Goal: Information Seeking & Learning: Check status

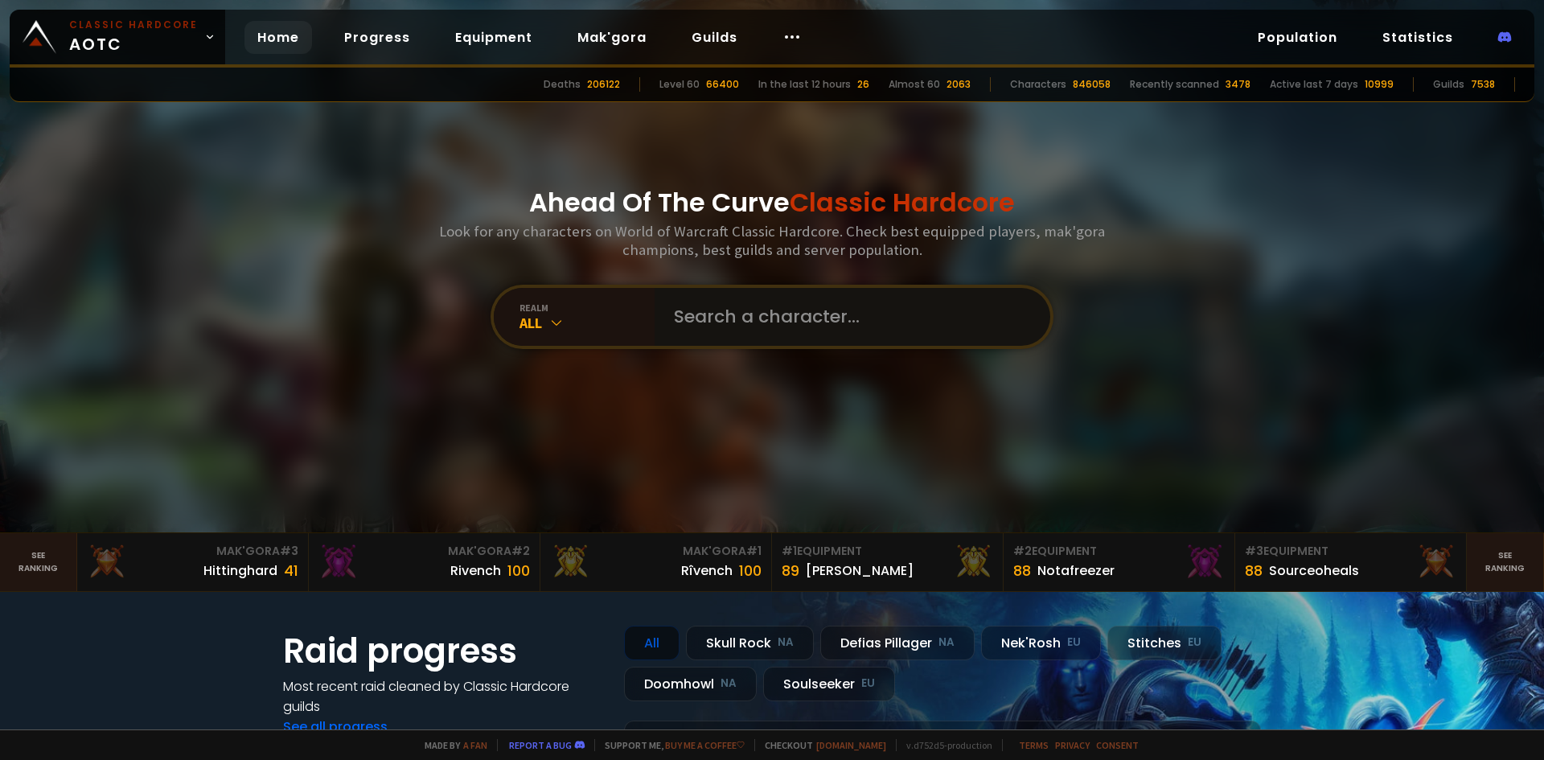
click at [702, 296] on input "text" at bounding box center [847, 317] width 367 height 58
type input "leinad"
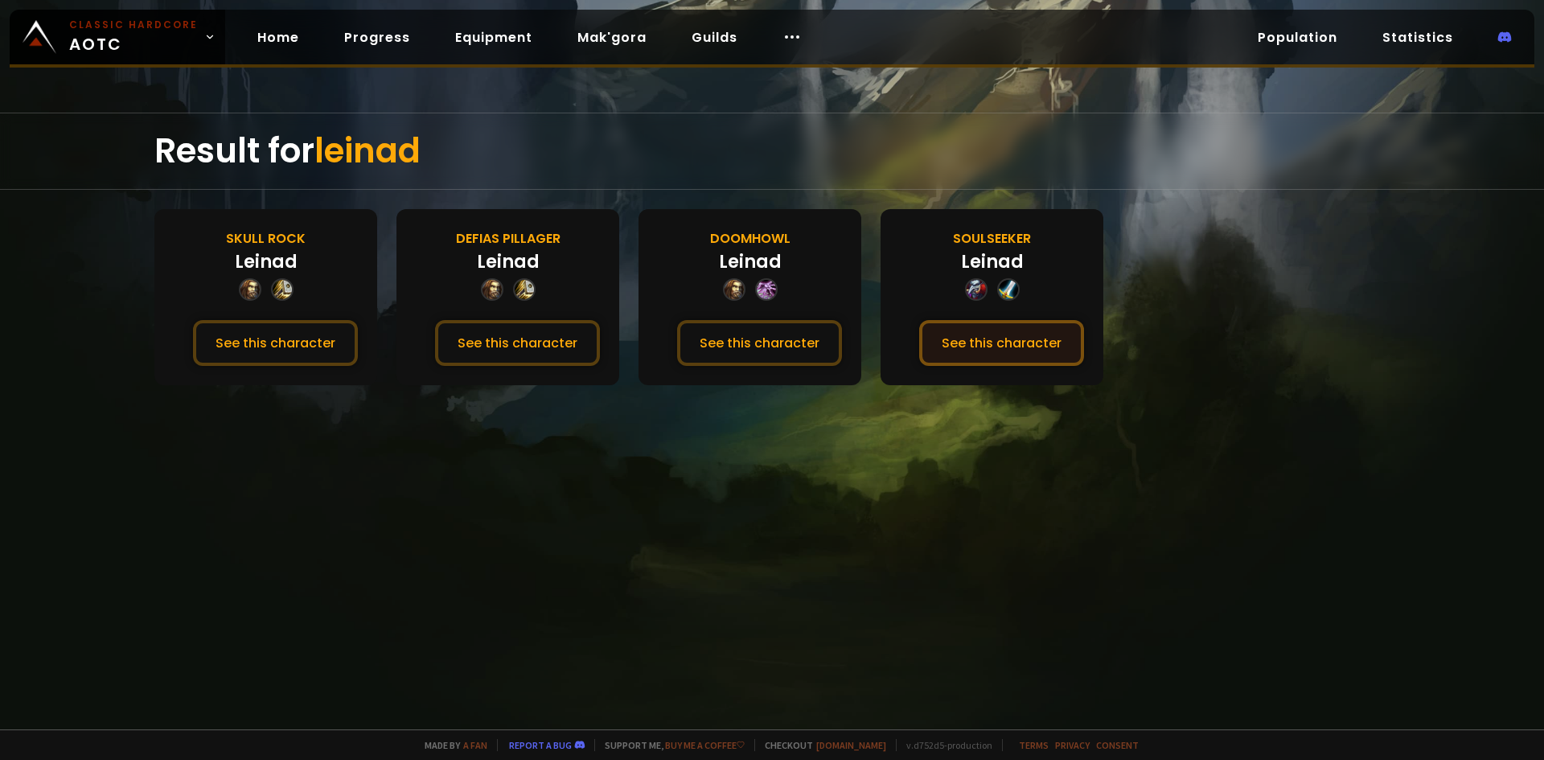
click at [946, 338] on button "See this character" at bounding box center [1001, 343] width 165 height 46
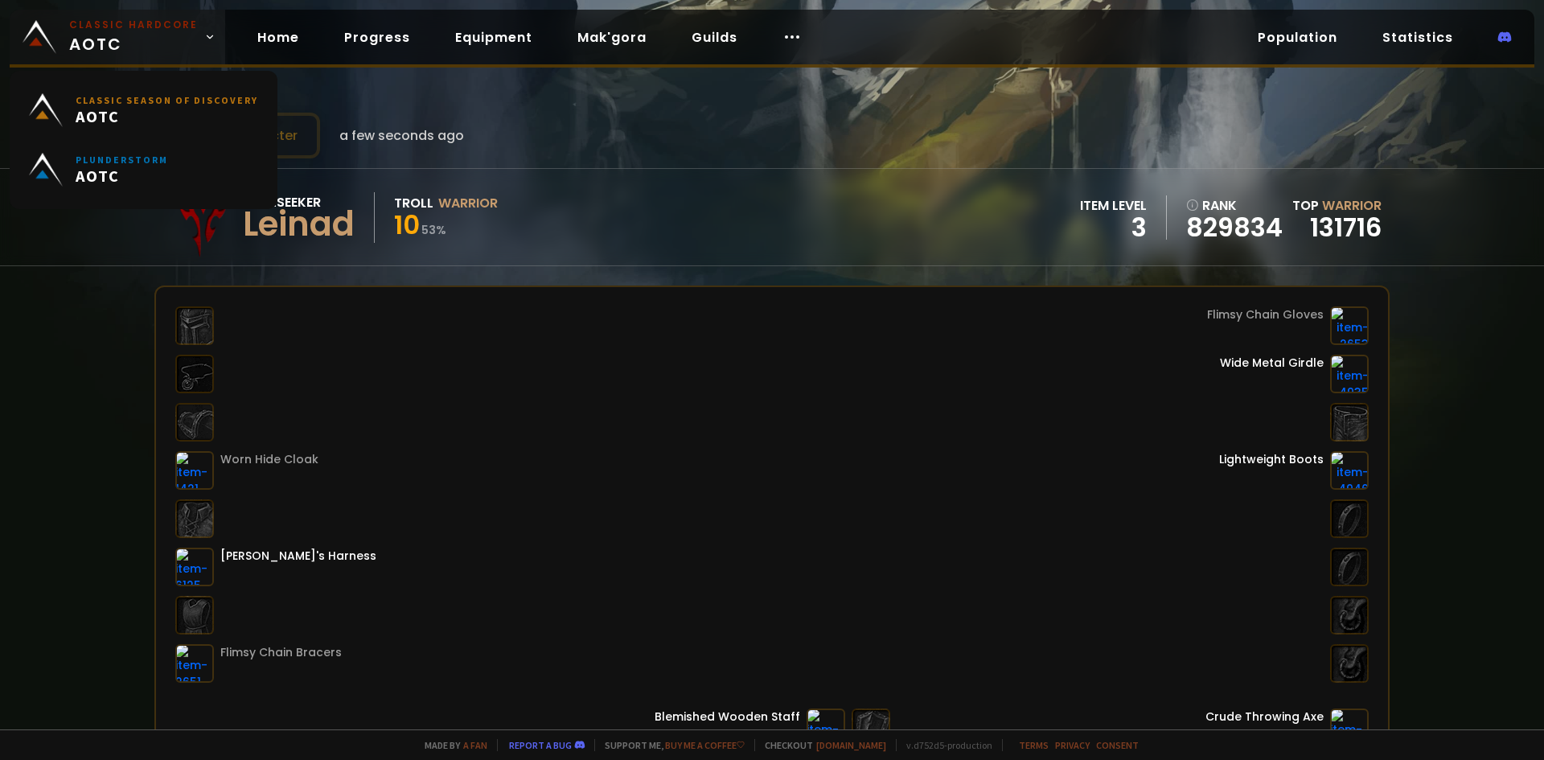
click at [97, 31] on small "Classic Hardcore" at bounding box center [133, 25] width 129 height 14
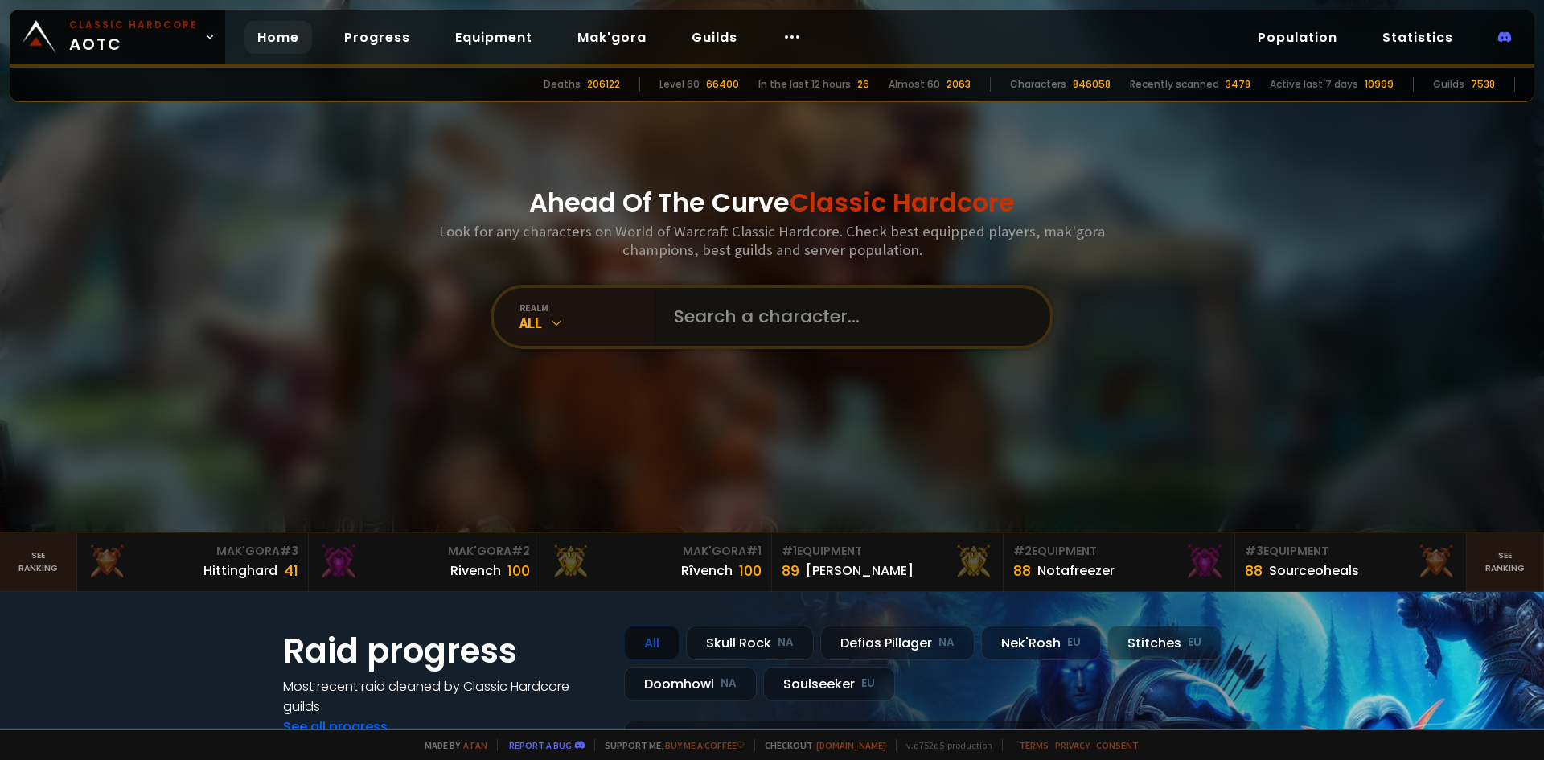
click at [843, 338] on input "text" at bounding box center [847, 317] width 367 height 58
type input "Leiand"
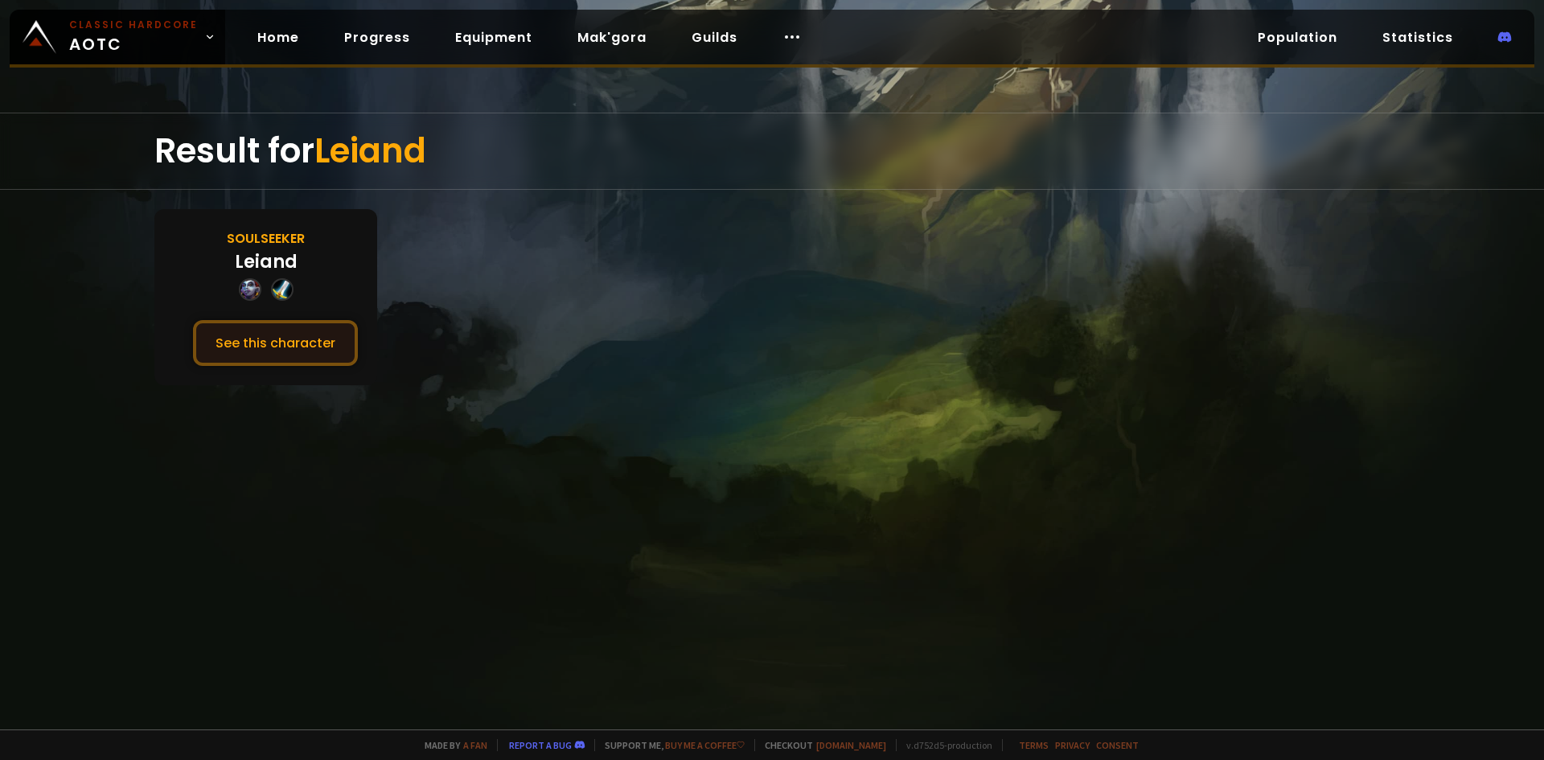
click at [280, 333] on button "See this character" at bounding box center [275, 343] width 165 height 46
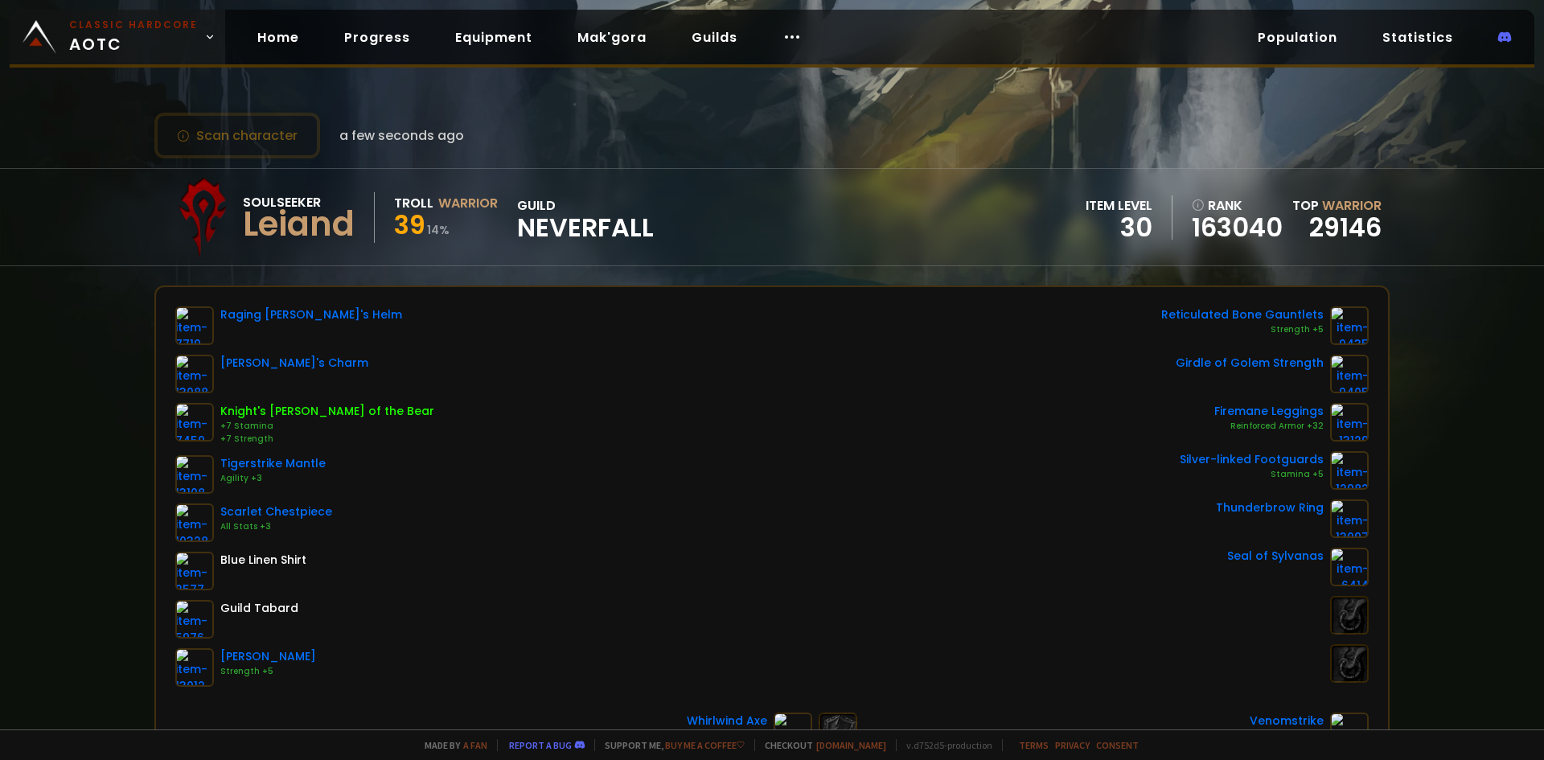
click at [129, 31] on small "Classic Hardcore" at bounding box center [133, 25] width 129 height 14
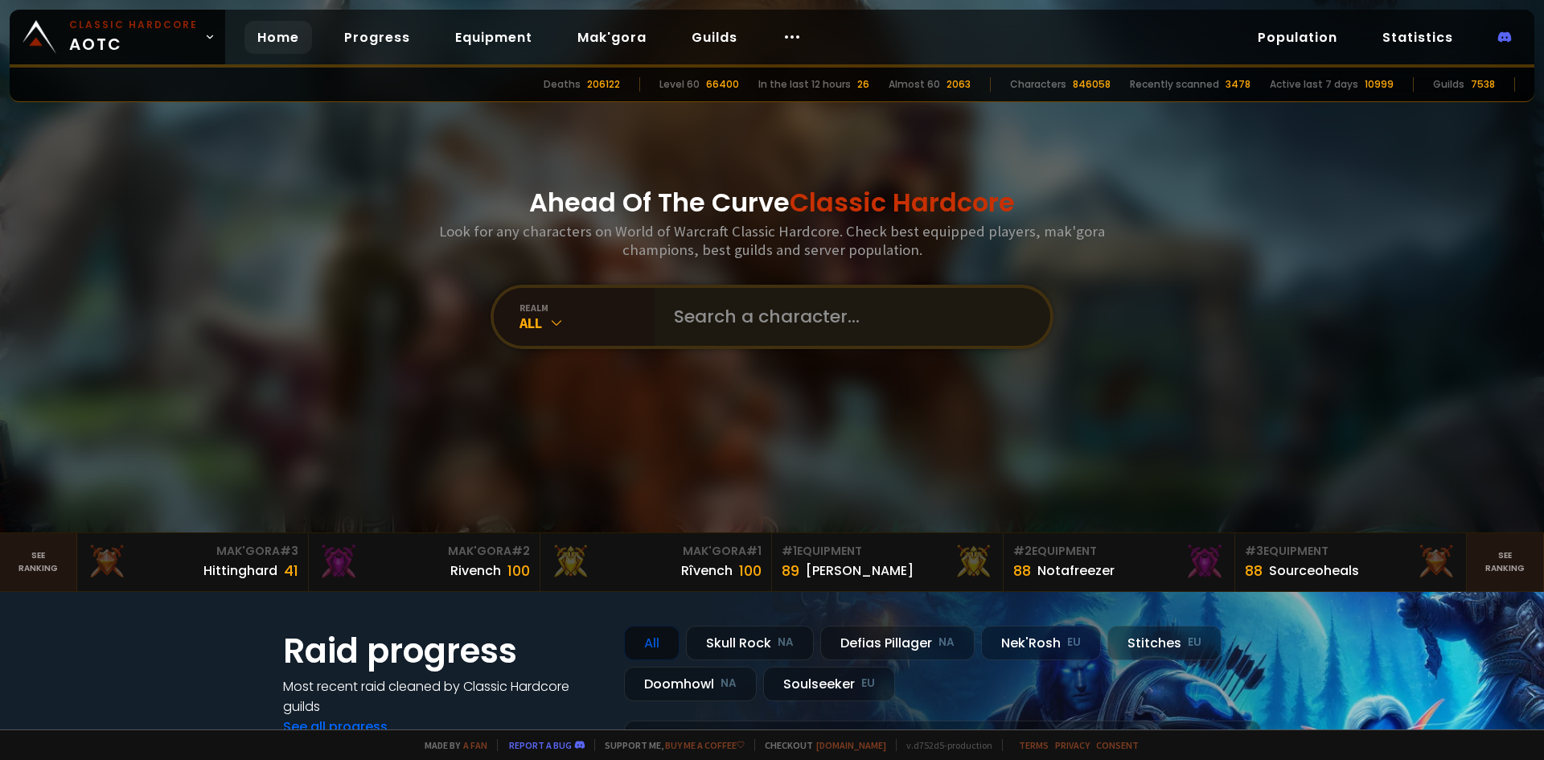
drag, startPoint x: 785, startPoint y: 285, endPoint x: 781, endPoint y: 300, distance: 15.0
click at [784, 286] on div "realm All" at bounding box center [771, 317] width 563 height 64
click at [783, 306] on input "text" at bounding box center [847, 317] width 367 height 58
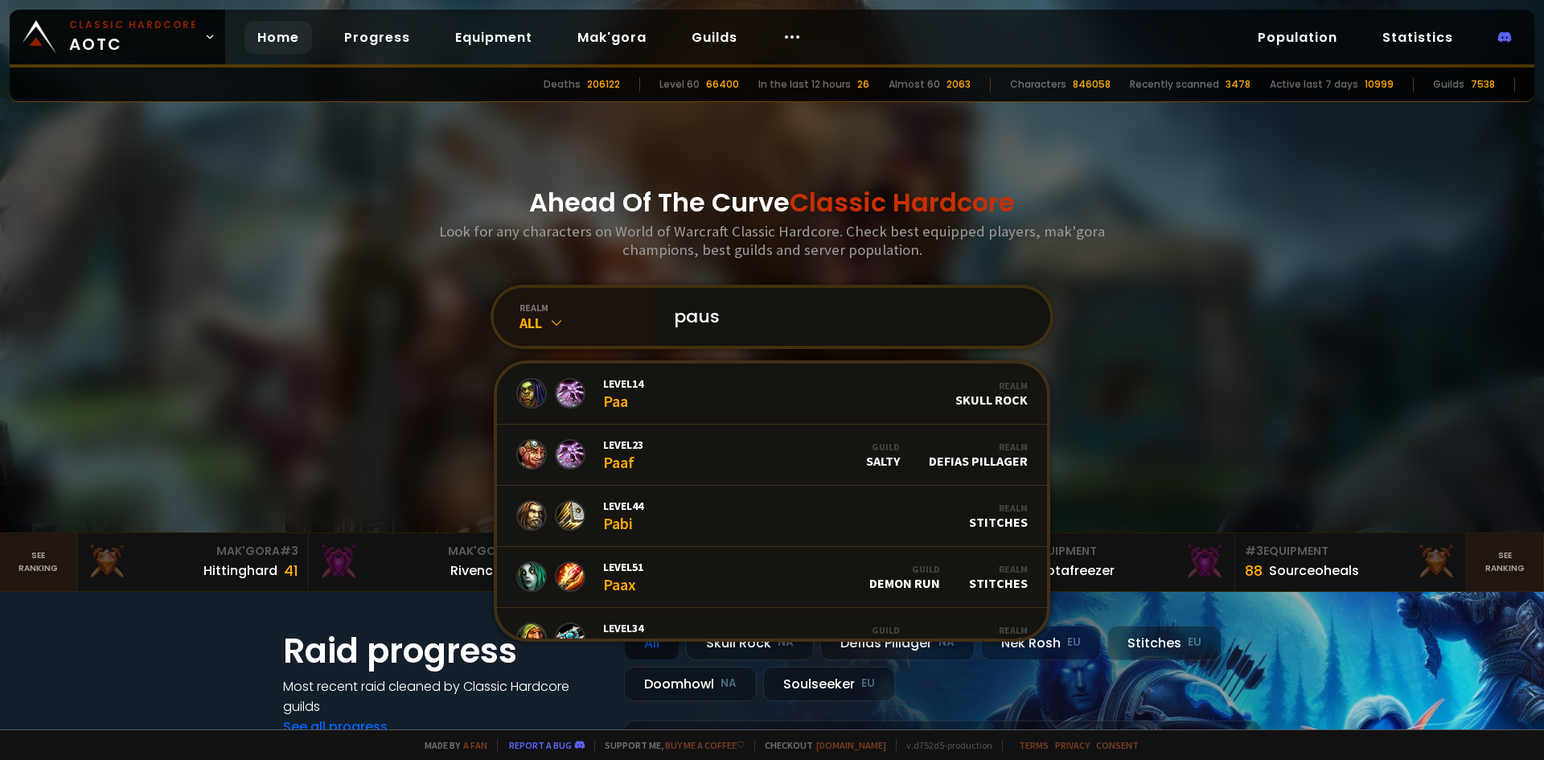
type input "pause"
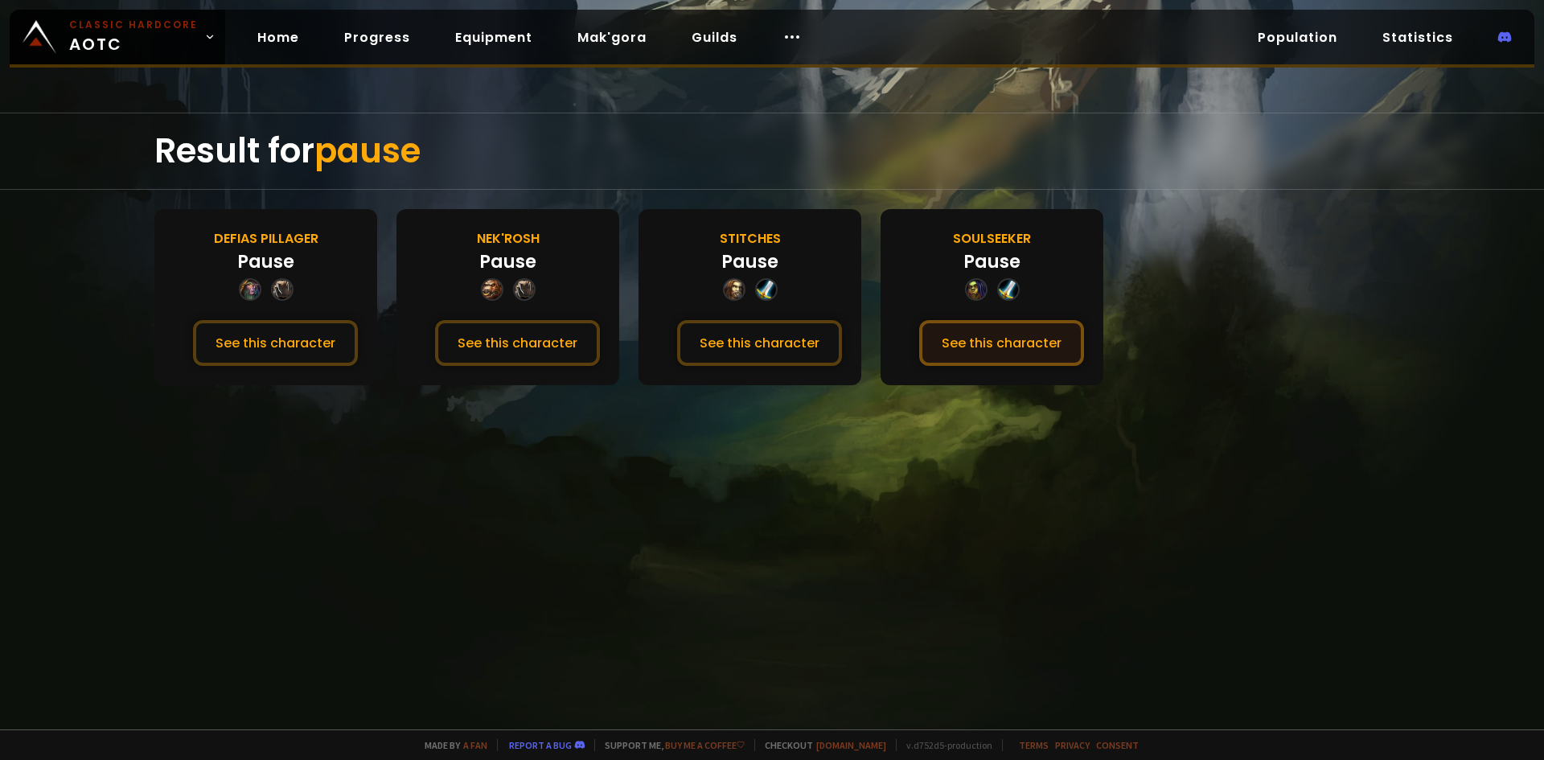
click at [986, 352] on button "See this character" at bounding box center [1001, 343] width 165 height 46
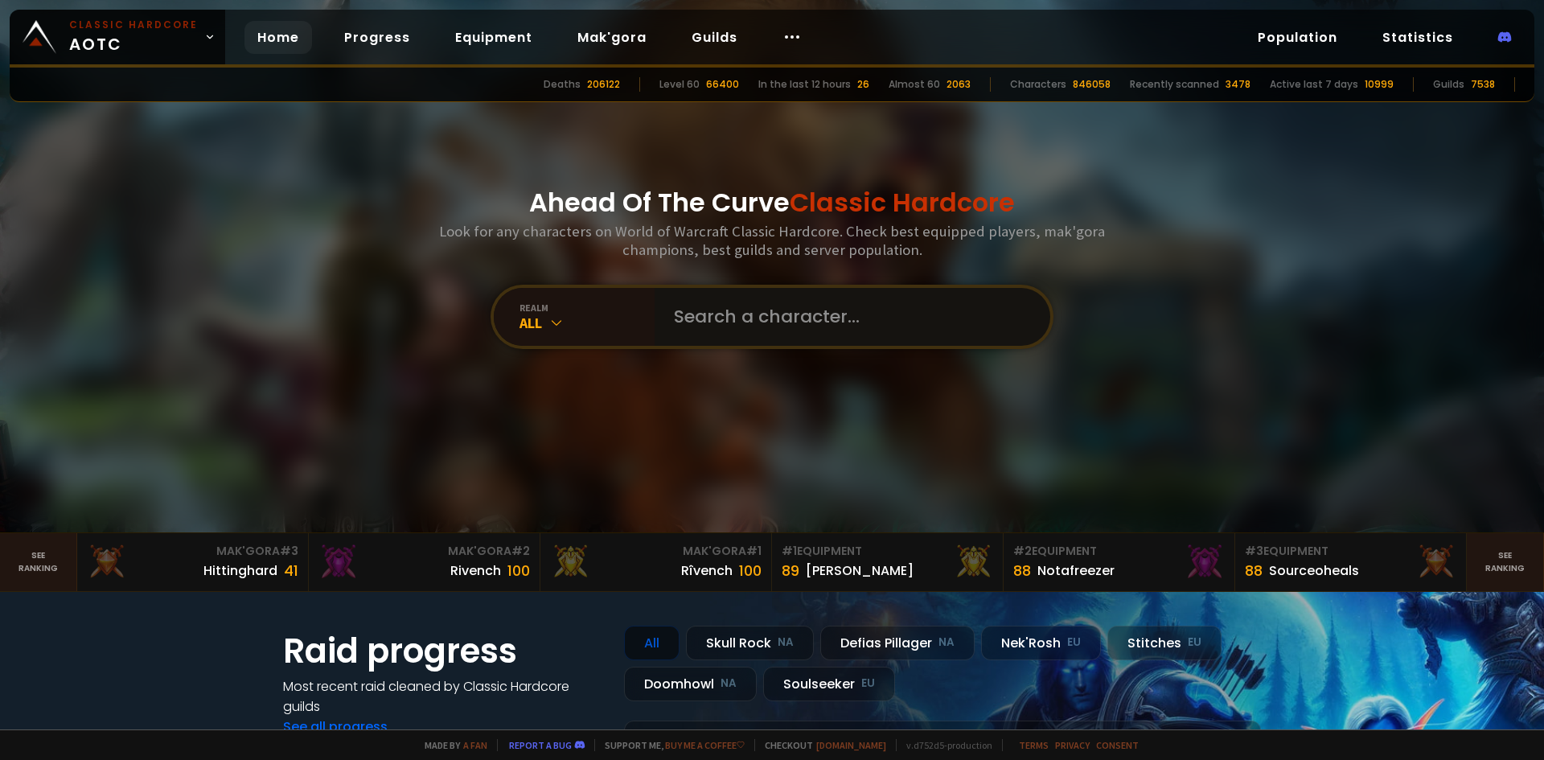
click at [896, 319] on input "text" at bounding box center [847, 317] width 367 height 58
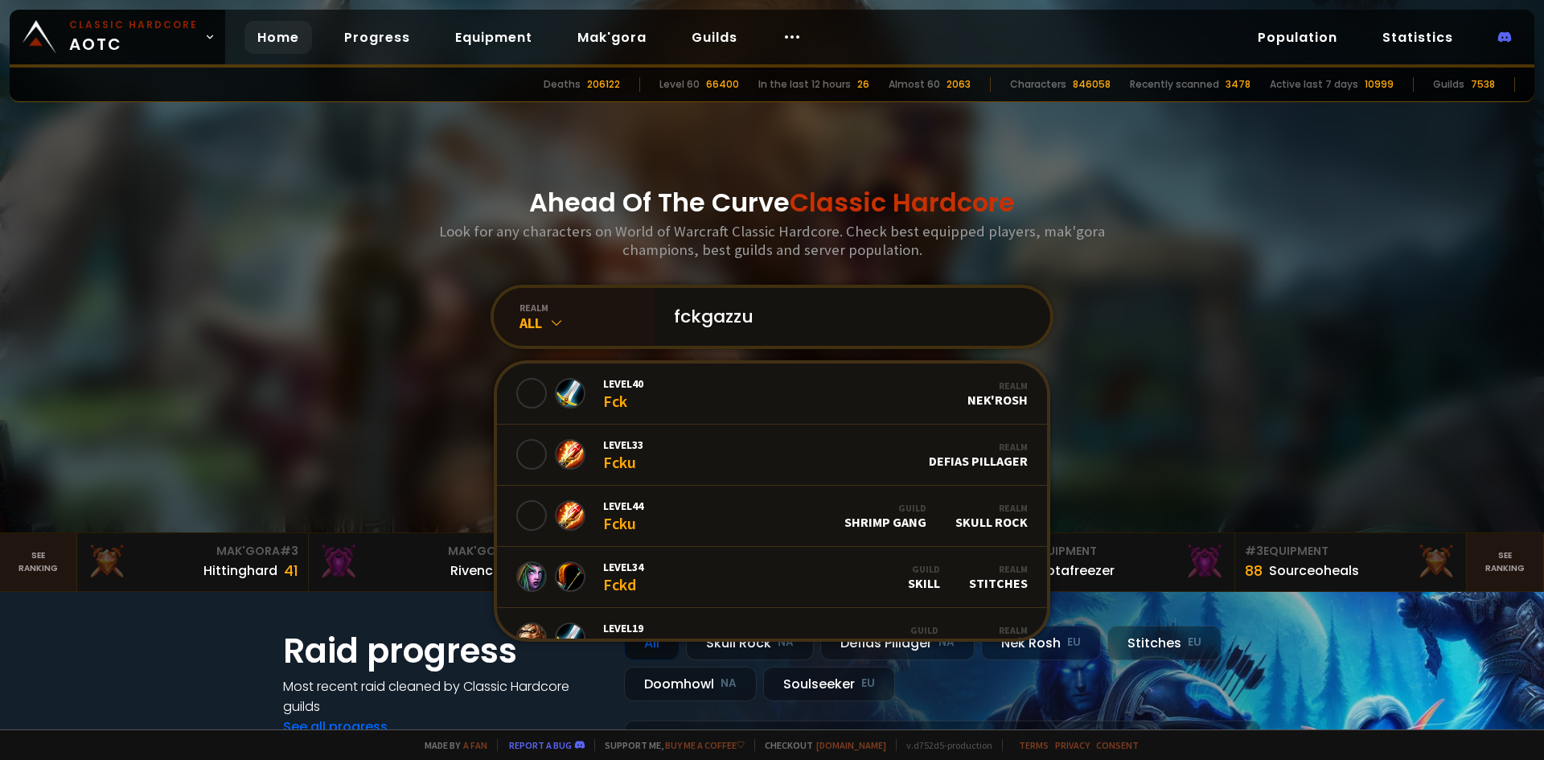
type input "fckgazzuz"
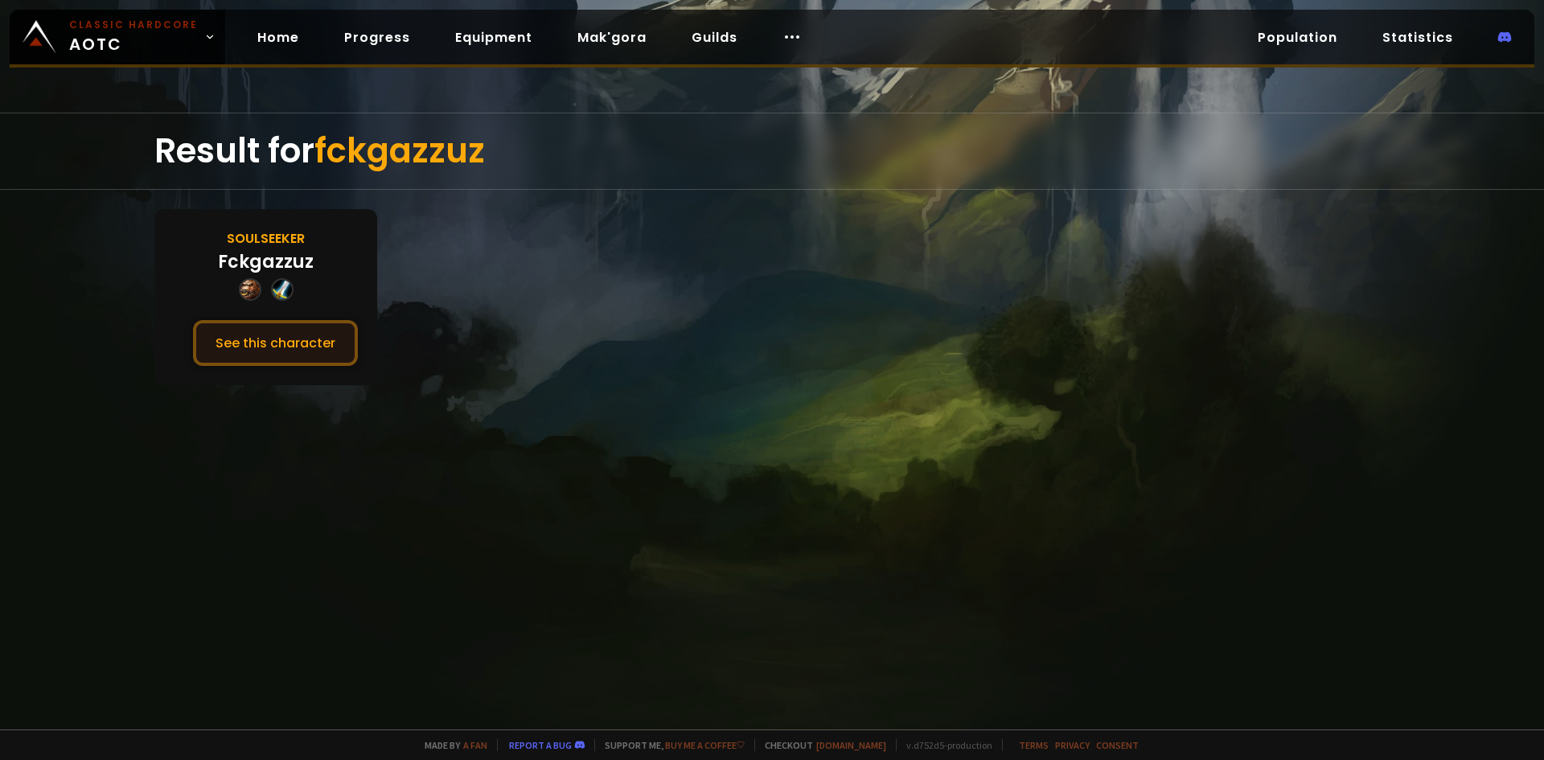
click at [302, 326] on button "See this character" at bounding box center [275, 343] width 165 height 46
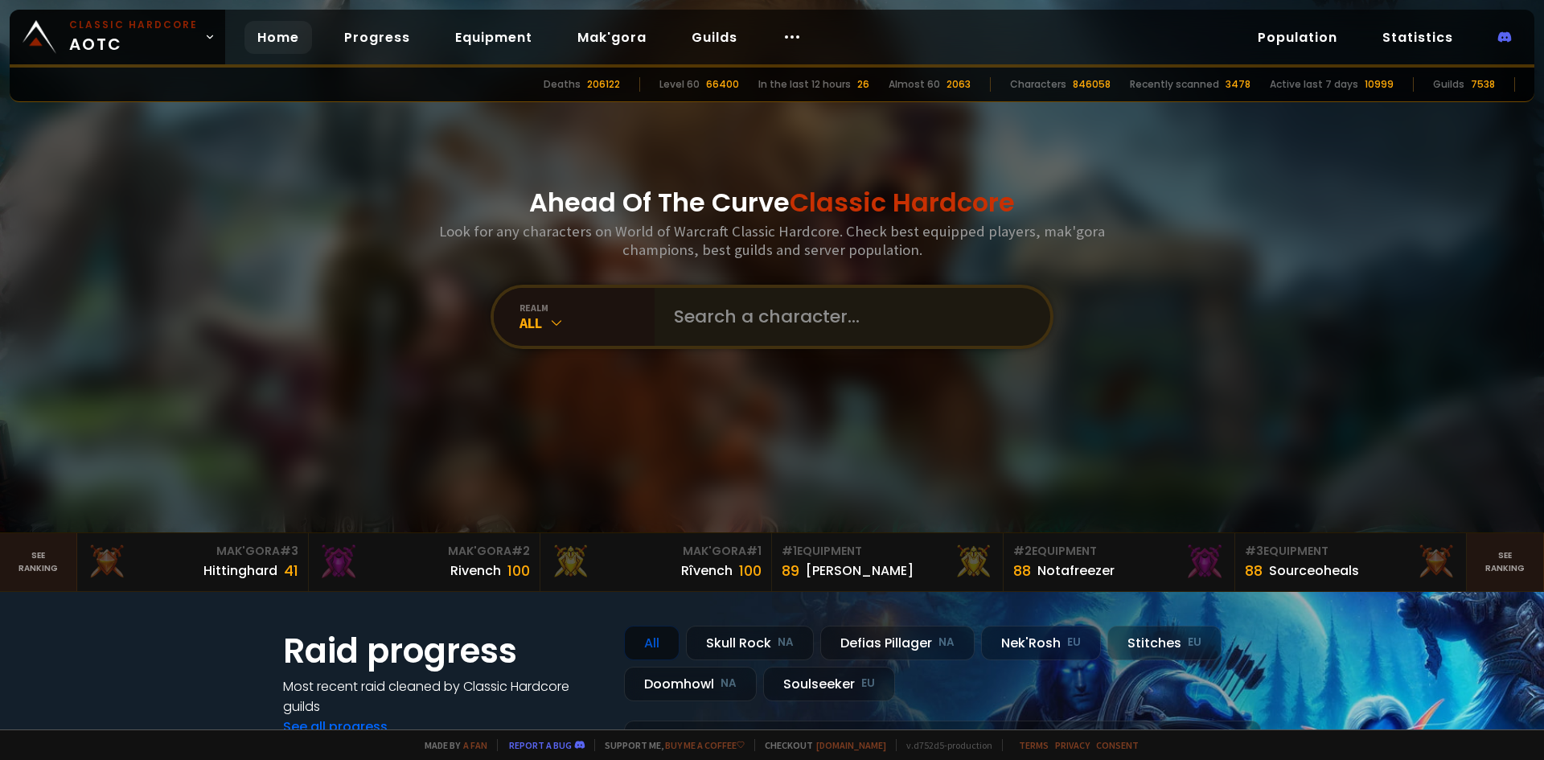
click at [738, 330] on input "text" at bounding box center [847, 317] width 367 height 58
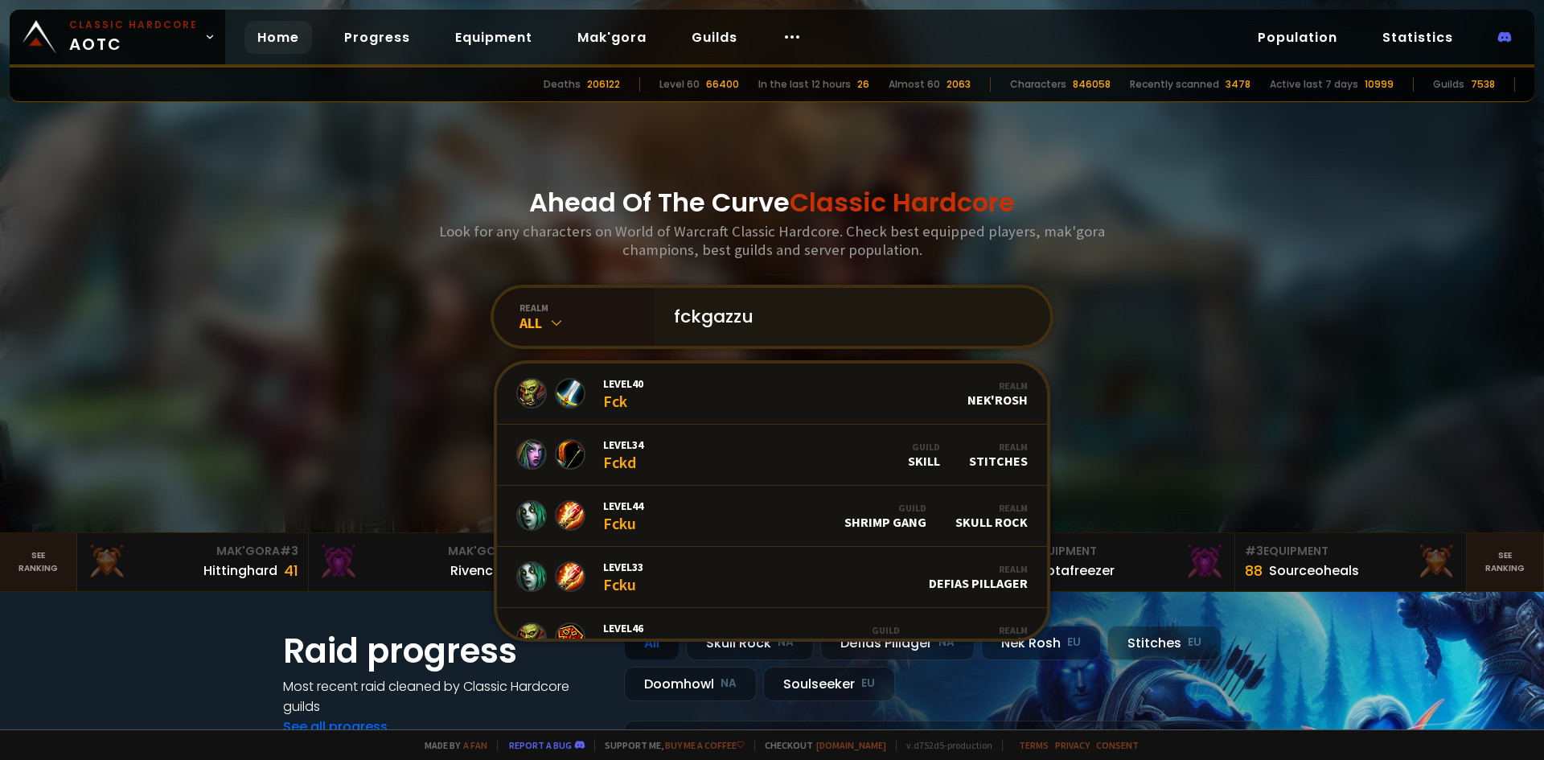
type input "fckgazzuz"
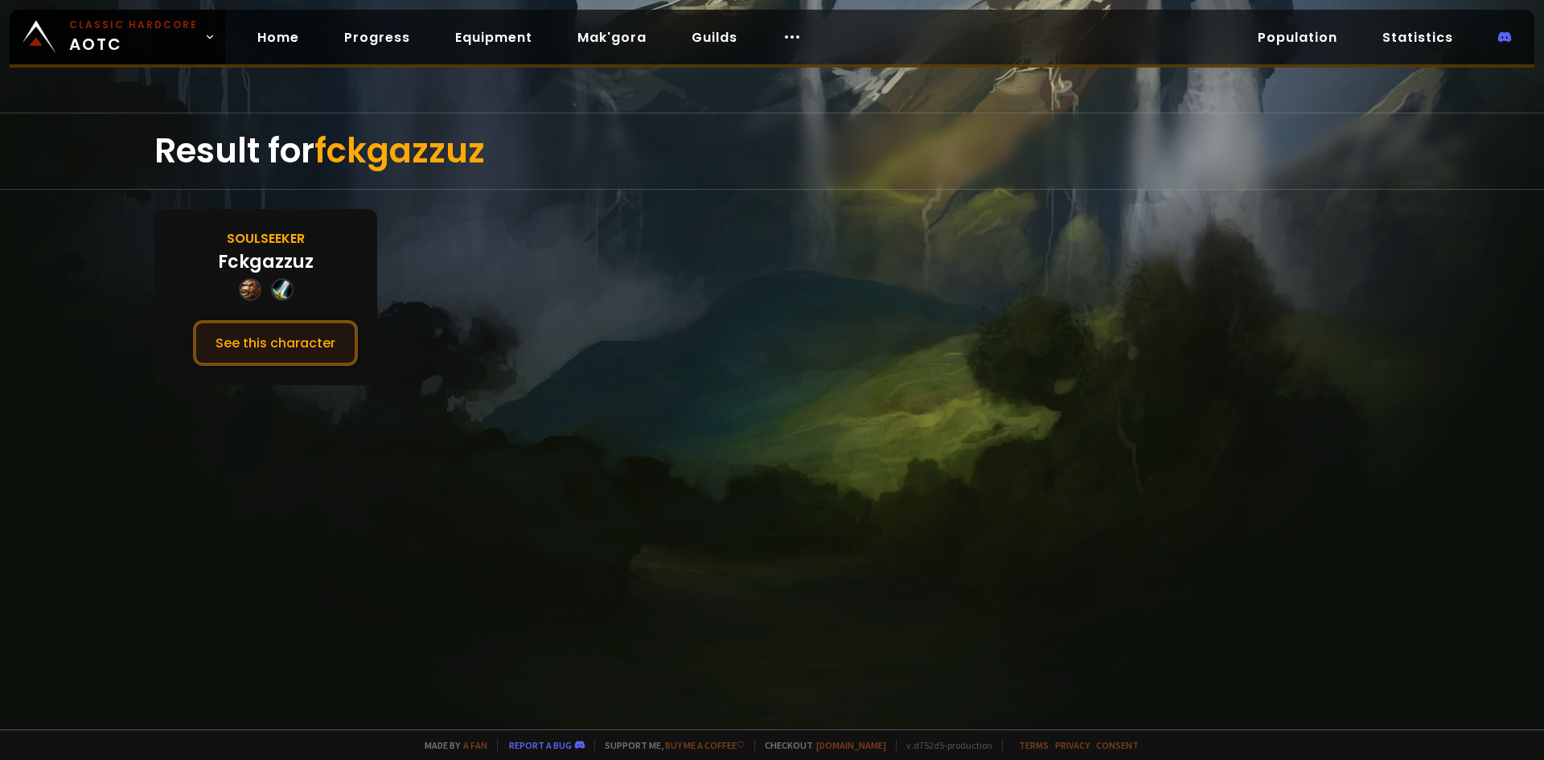
click at [295, 343] on button "See this character" at bounding box center [275, 343] width 165 height 46
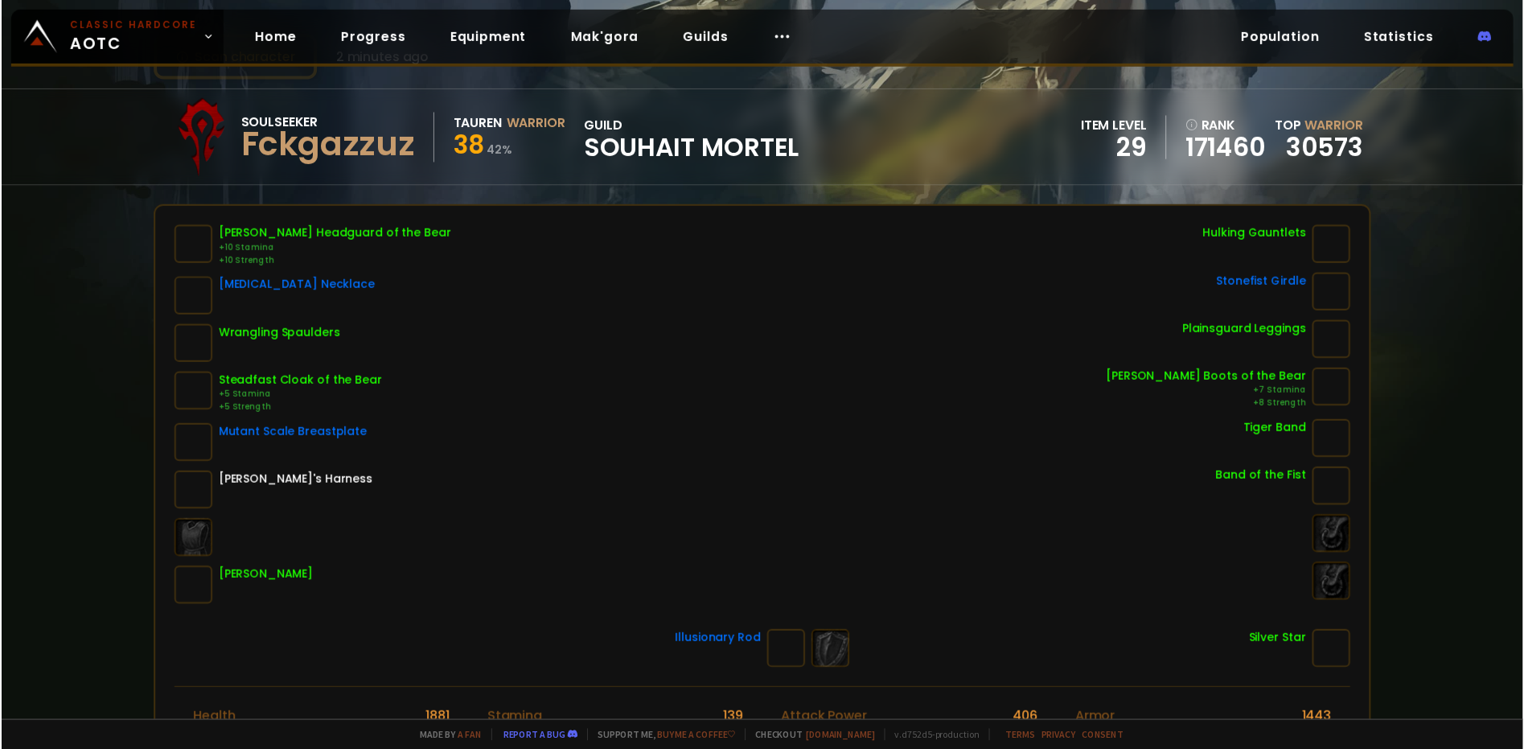
scroll to position [80, 0]
